Goal: Task Accomplishment & Management: Use online tool/utility

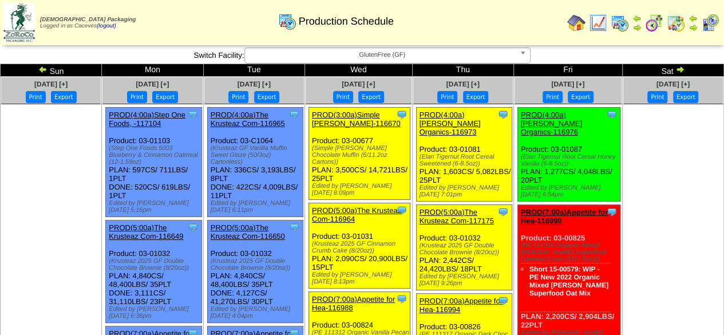
click at [661, 26] on img at bounding box center [654, 23] width 18 height 18
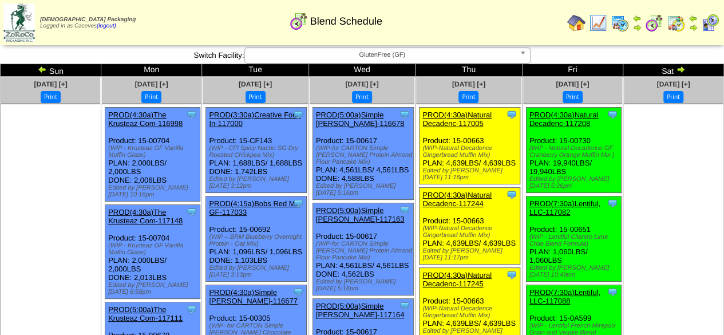
click at [624, 23] on img at bounding box center [619, 23] width 18 height 18
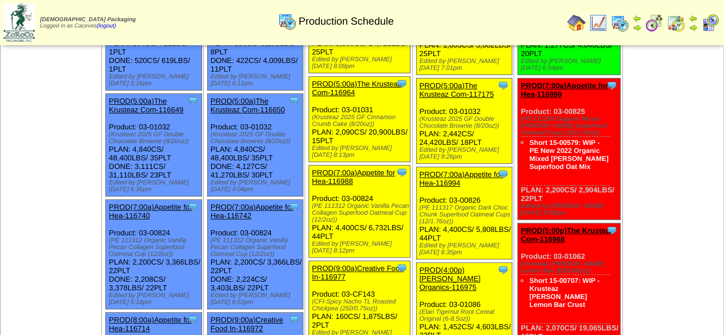
scroll to position [121, 0]
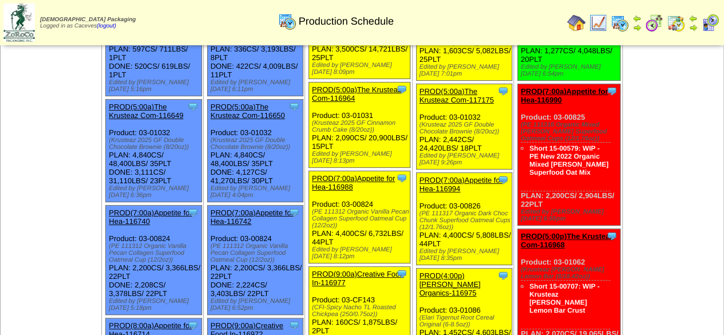
drag, startPoint x: 379, startPoint y: 210, endPoint x: 367, endPoint y: 207, distance: 12.3
click at [367, 208] on div "(PE 111312 Organic Vanilla Pecan Collagen Superfood Oatmeal Cup (12/2oz))" at bounding box center [361, 218] width 98 height 21
click at [376, 208] on div "(PE 111312 Organic Vanilla Pecan Collagen Superfood Oatmeal Cup (12/2oz))" at bounding box center [361, 218] width 98 height 21
drag, startPoint x: 378, startPoint y: 210, endPoint x: 316, endPoint y: 194, distance: 63.8
click at [316, 194] on div "Clone Item PROD(7:00a)Appetite for Hea-116988 Appetite for Healthy Living Sched…" at bounding box center [358, 217] width 101 height 92
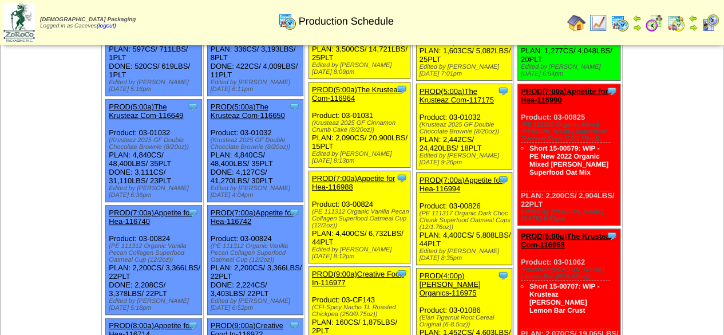
copy div "(PE 111312 Organic Vanilla Pecan Collagen Superfood Oatmeal Cup (12/2oz)"
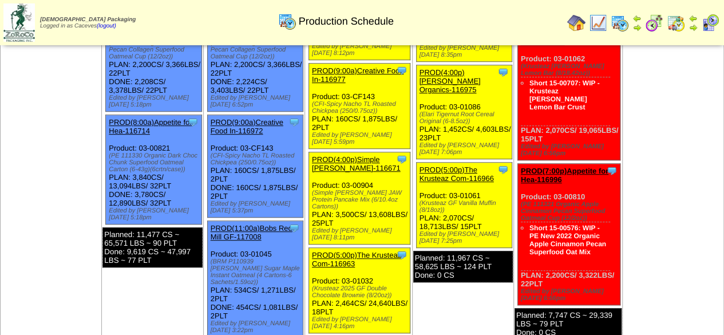
scroll to position [327, 0]
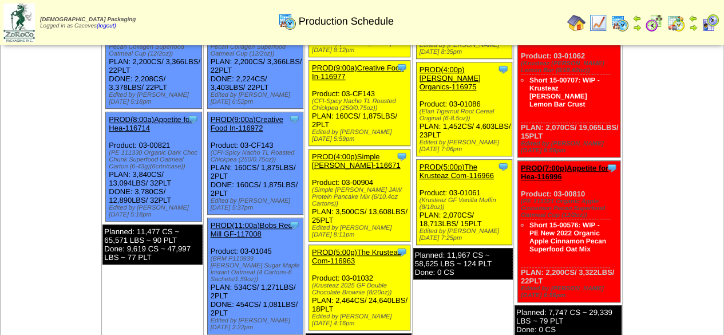
drag, startPoint x: 406, startPoint y: 170, endPoint x: 316, endPoint y: 162, distance: 90.7
click at [316, 162] on div "Clone Item PROD(4:00p)Simple [PERSON_NAME]-116671 Simple [PERSON_NAME] Schedule…" at bounding box center [358, 195] width 101 height 92
copy div "(Simple [PERSON_NAME] JAW Protein Pancake Mix (6/10.4oz Cartons)"
drag, startPoint x: 394, startPoint y: 256, endPoint x: 316, endPoint y: 251, distance: 78.0
click at [316, 251] on div "Clone Item PROD(5:00p)The Krusteaz Com-116963 The Krusteaz Company ScheduleID: …" at bounding box center [358, 287] width 101 height 85
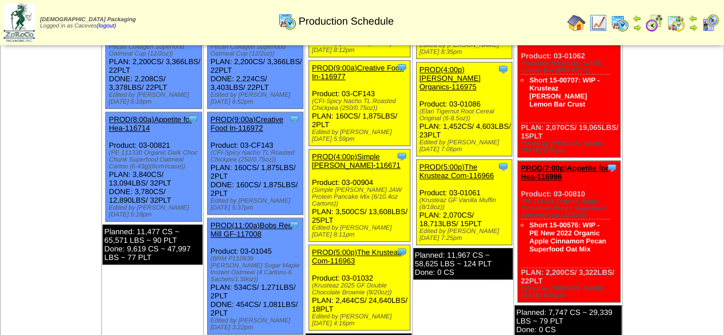
copy div "(Krusteaz 2025 GF Double Chocolate Brownie (8/20oz)"
